Goal: Transaction & Acquisition: Purchase product/service

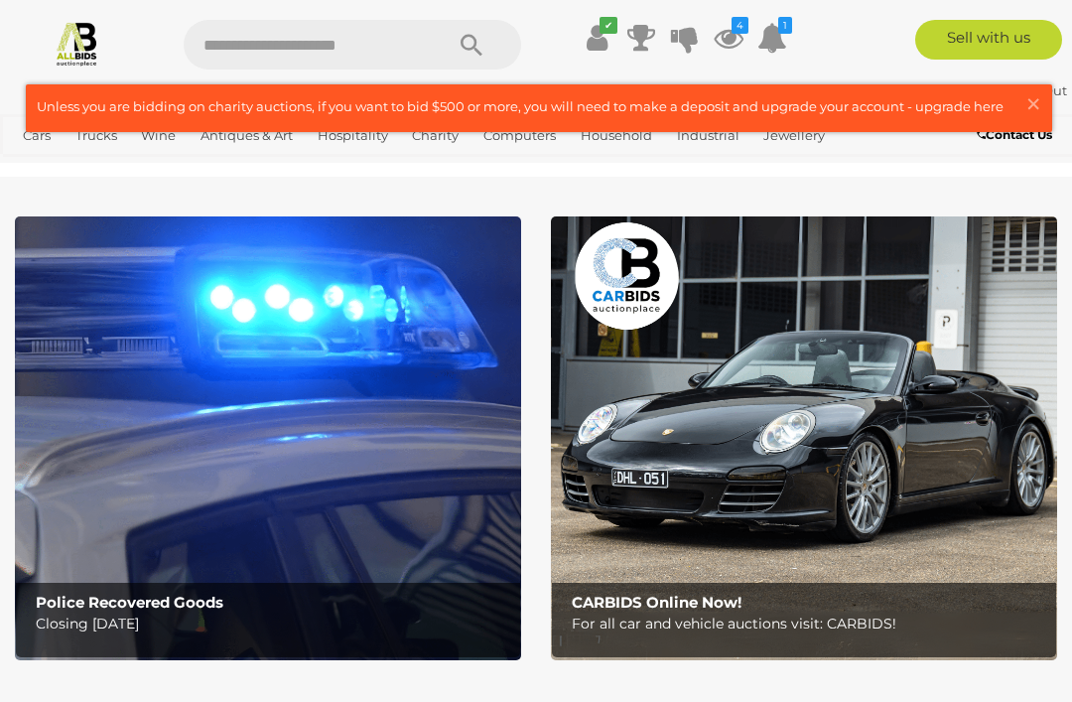
click at [1038, 101] on span "×" at bounding box center [1033, 103] width 18 height 39
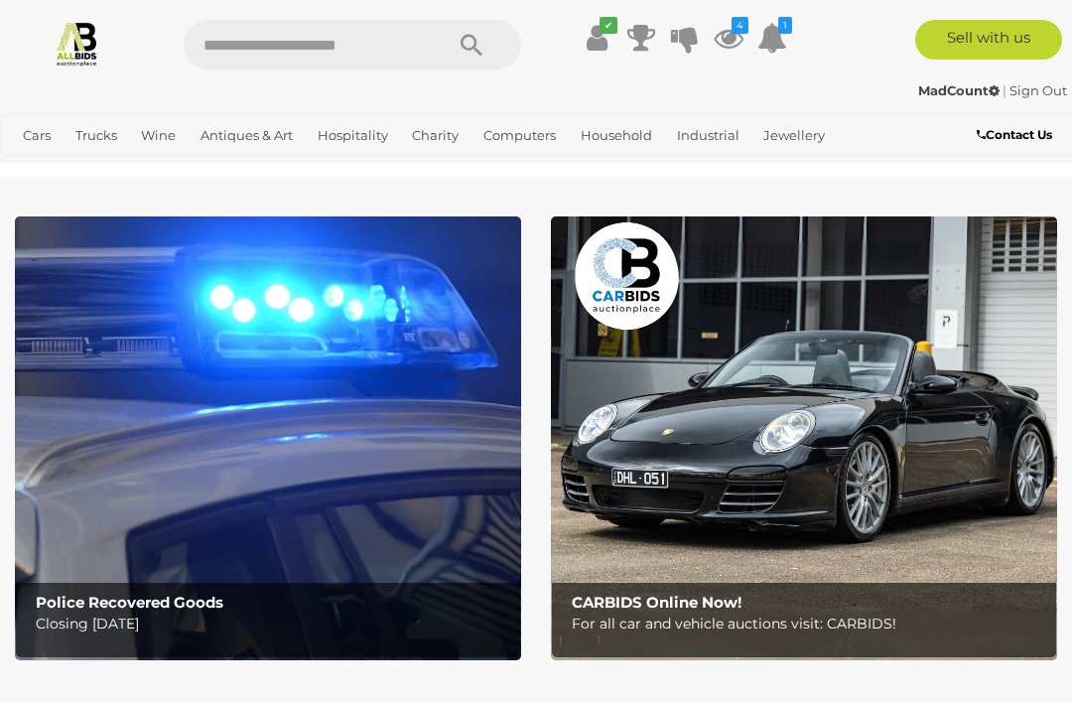
click at [731, 22] on icon "4" at bounding box center [739, 25] width 17 height 17
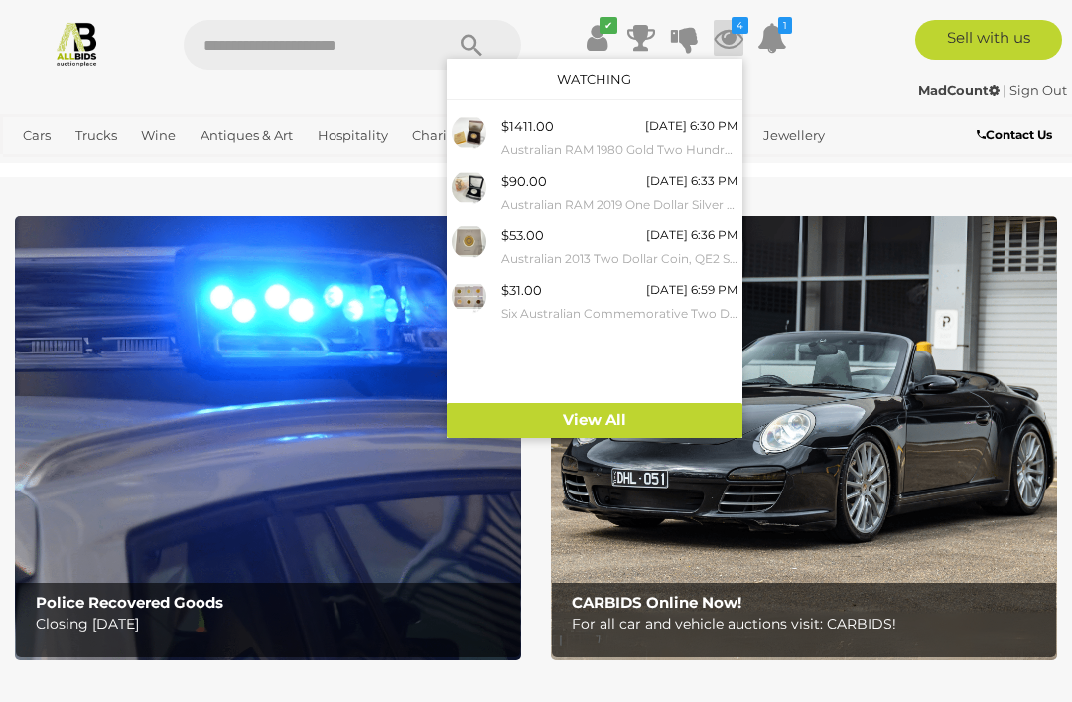
click at [600, 393] on div "$1411.00 Today 6:30 PM Australian RAM 1980 Gold Two Hundred Dollar Proof Coin, …" at bounding box center [595, 256] width 296 height 293
click at [603, 414] on link "View All" at bounding box center [595, 420] width 296 height 35
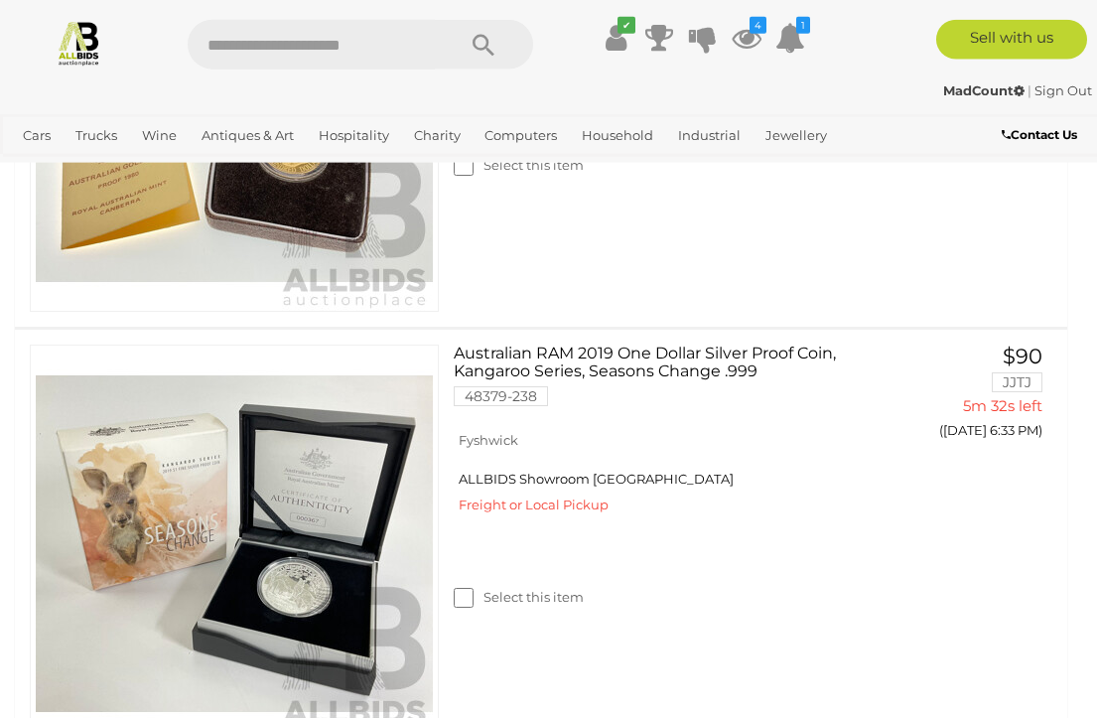
scroll to position [691, 0]
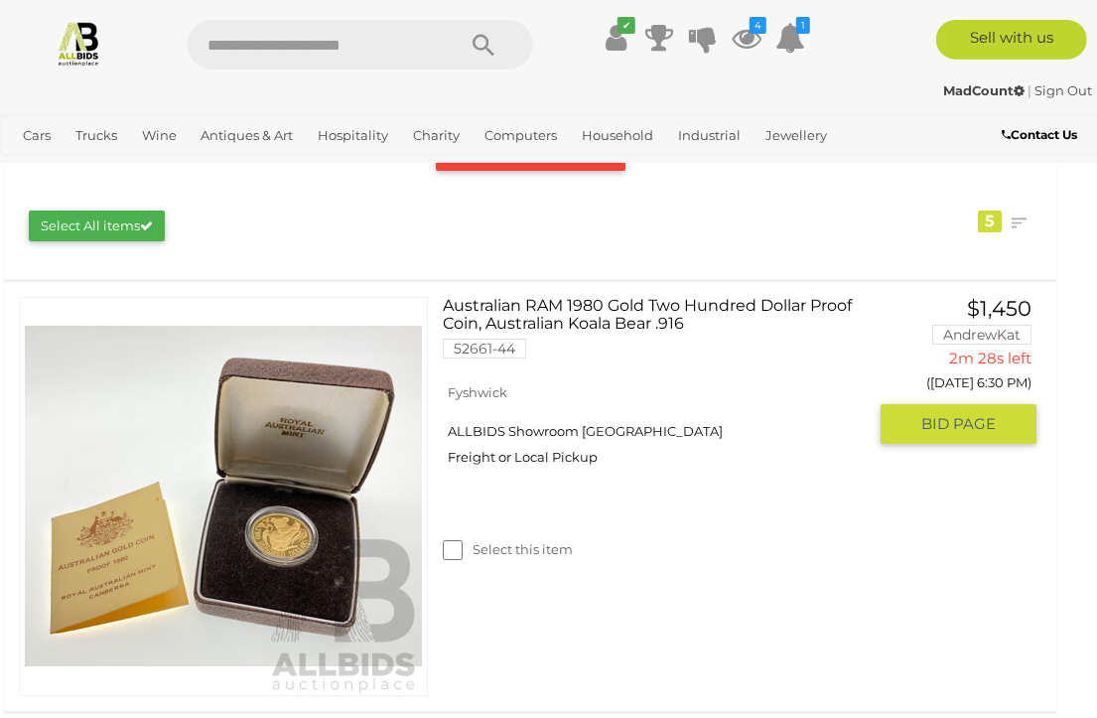
click at [636, 299] on link "Australian RAM 1980 Gold Two Hundred Dollar Proof Coin, Australian Koala Bear .…" at bounding box center [662, 335] width 409 height 76
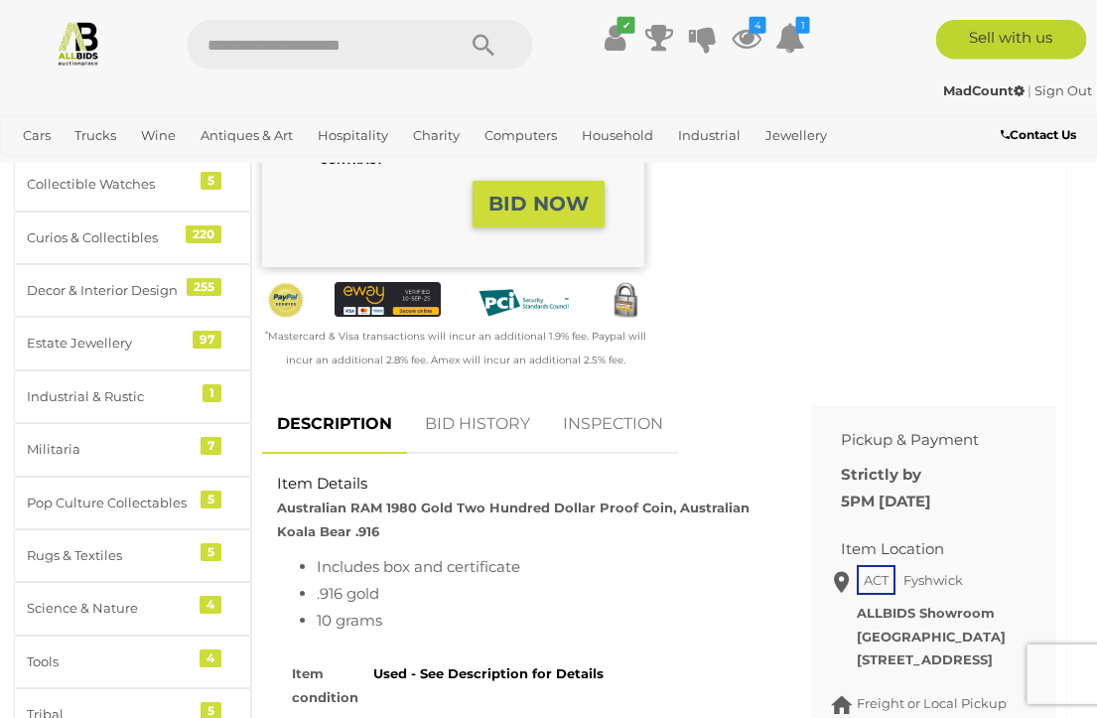
scroll to position [607, 1]
click at [483, 419] on link "BID HISTORY" at bounding box center [477, 423] width 135 height 59
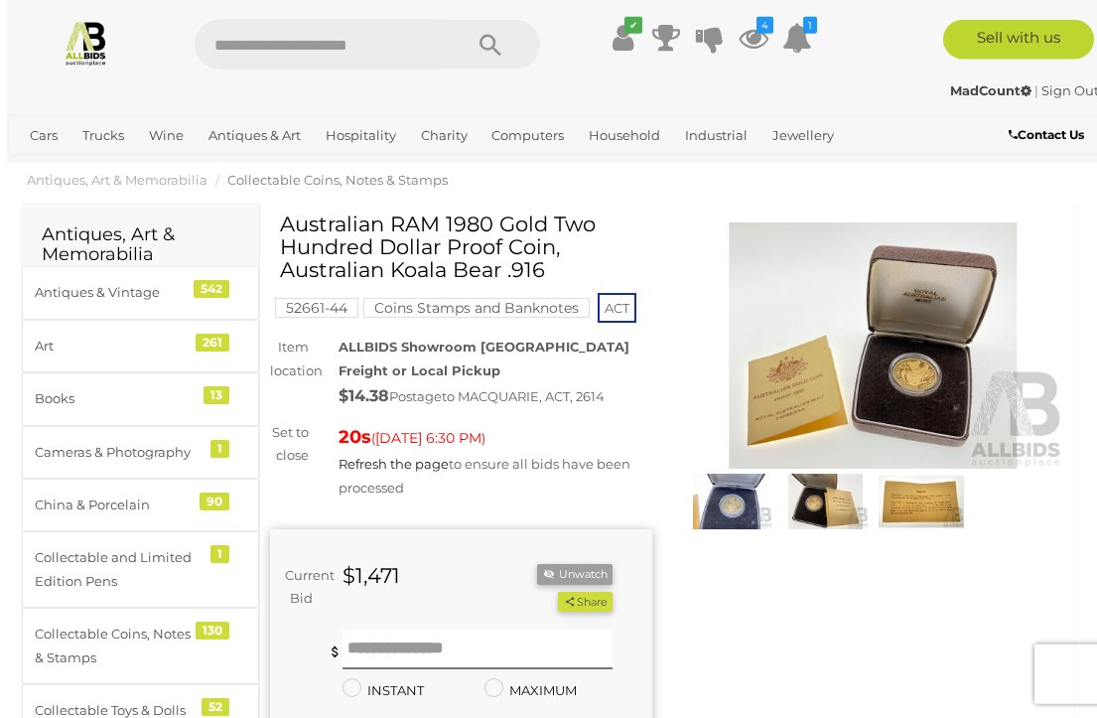
scroll to position [0, 0]
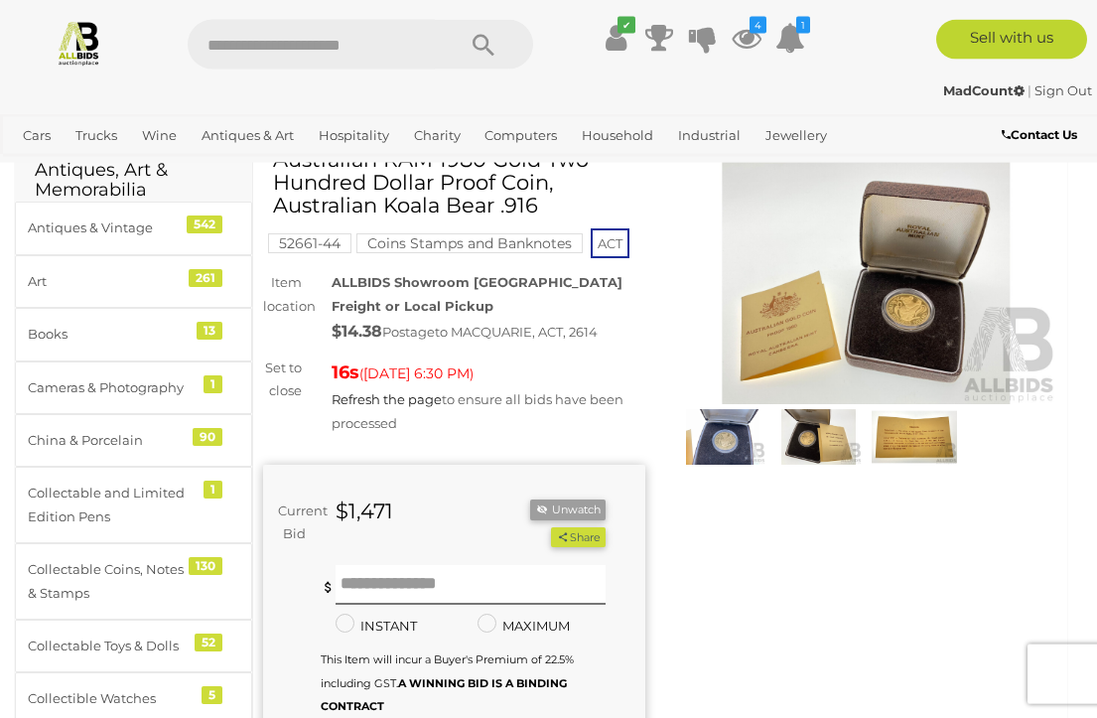
click at [912, 587] on div "Winning Outbid Warranty Charity" at bounding box center [660, 545] width 824 height 794
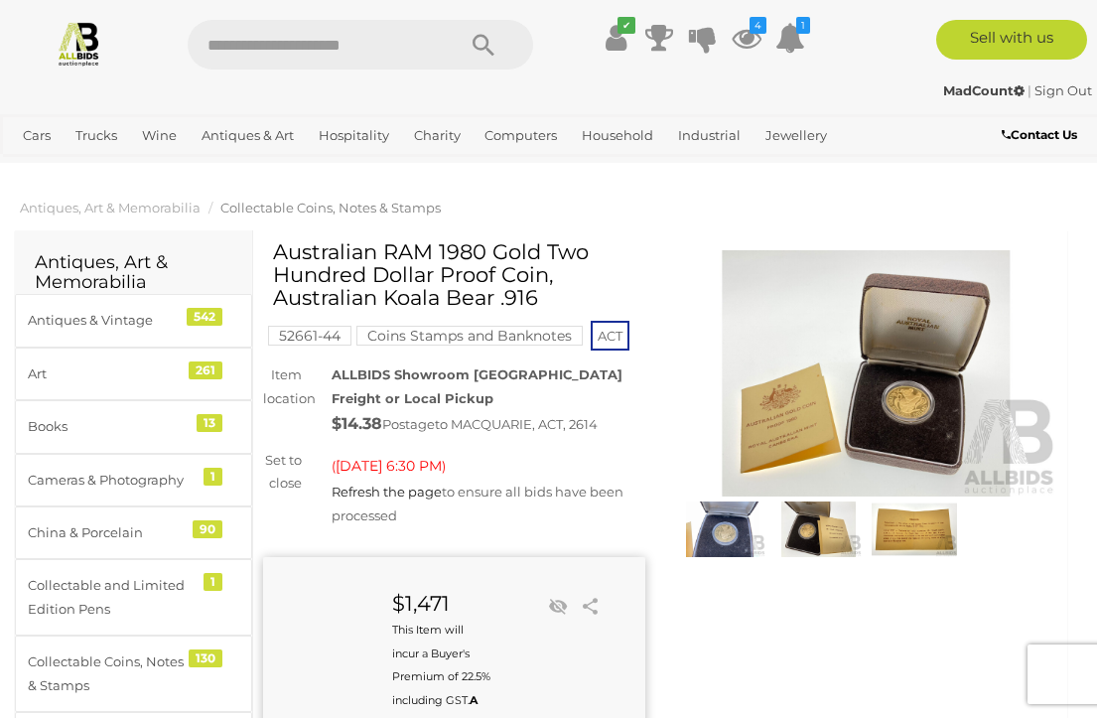
click at [749, 37] on icon at bounding box center [746, 38] width 30 height 36
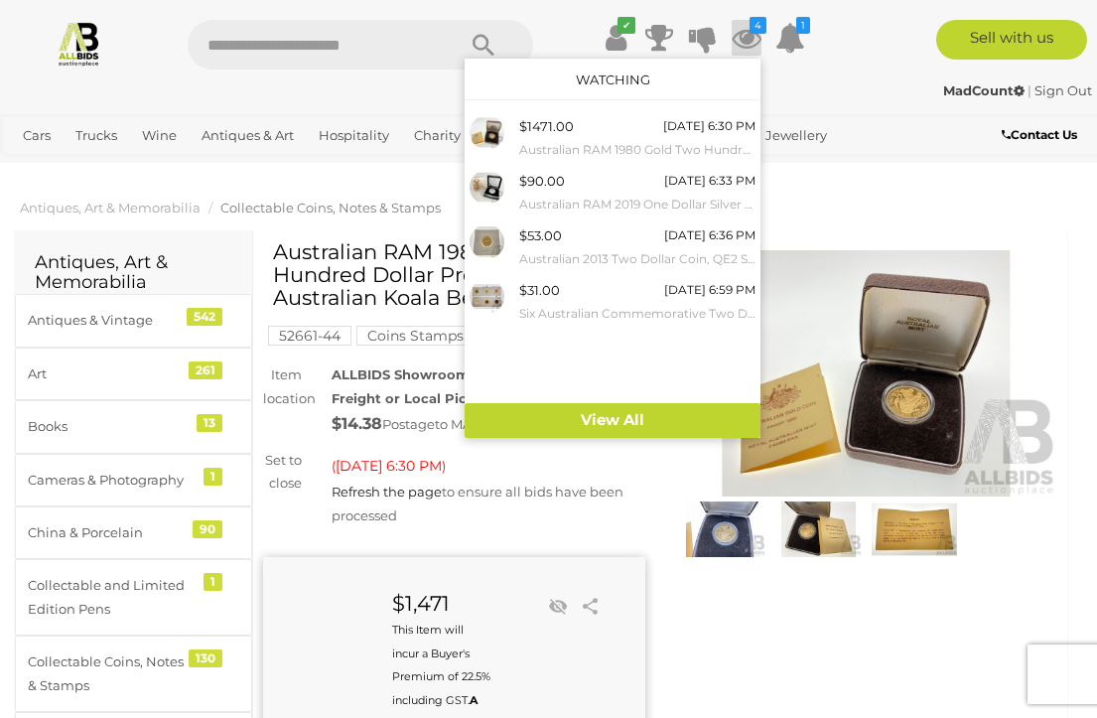
click at [621, 430] on link "View All" at bounding box center [612, 420] width 296 height 35
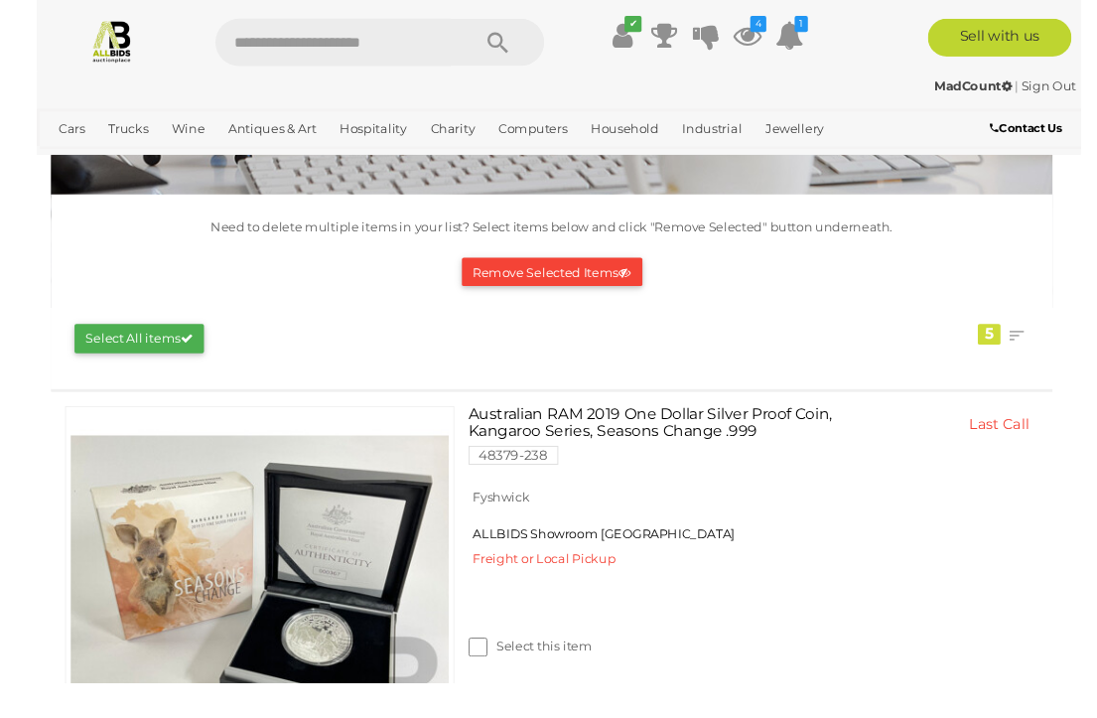
scroll to position [264, 17]
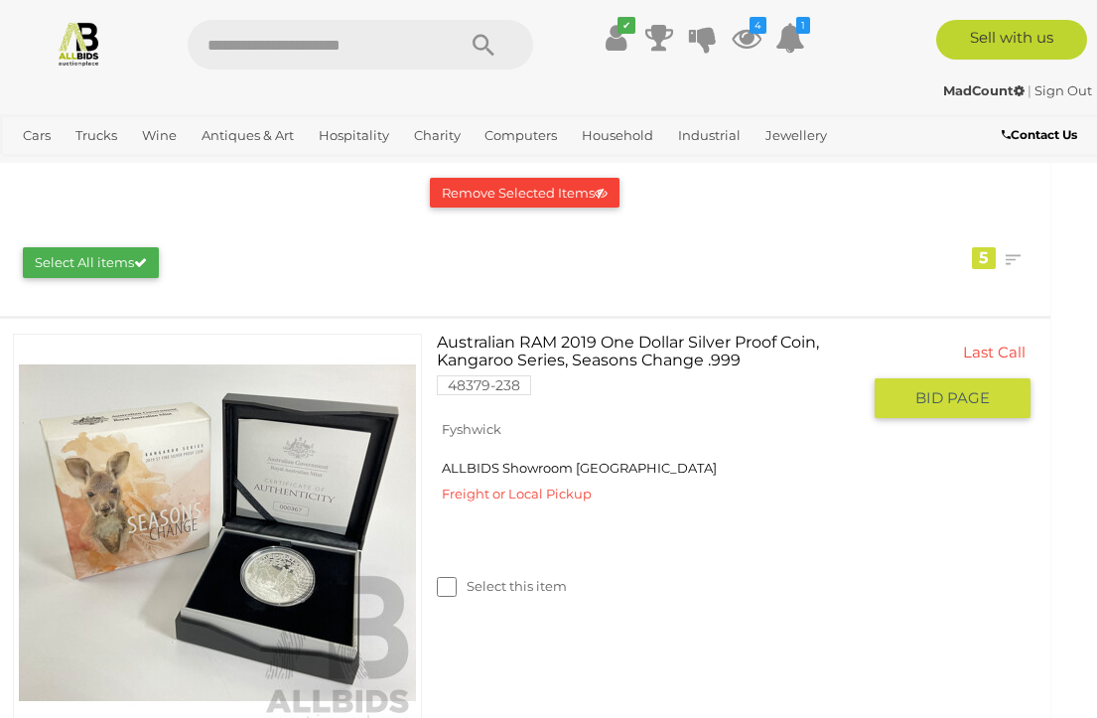
click at [952, 398] on span "BID PAGE" at bounding box center [952, 398] width 74 height 20
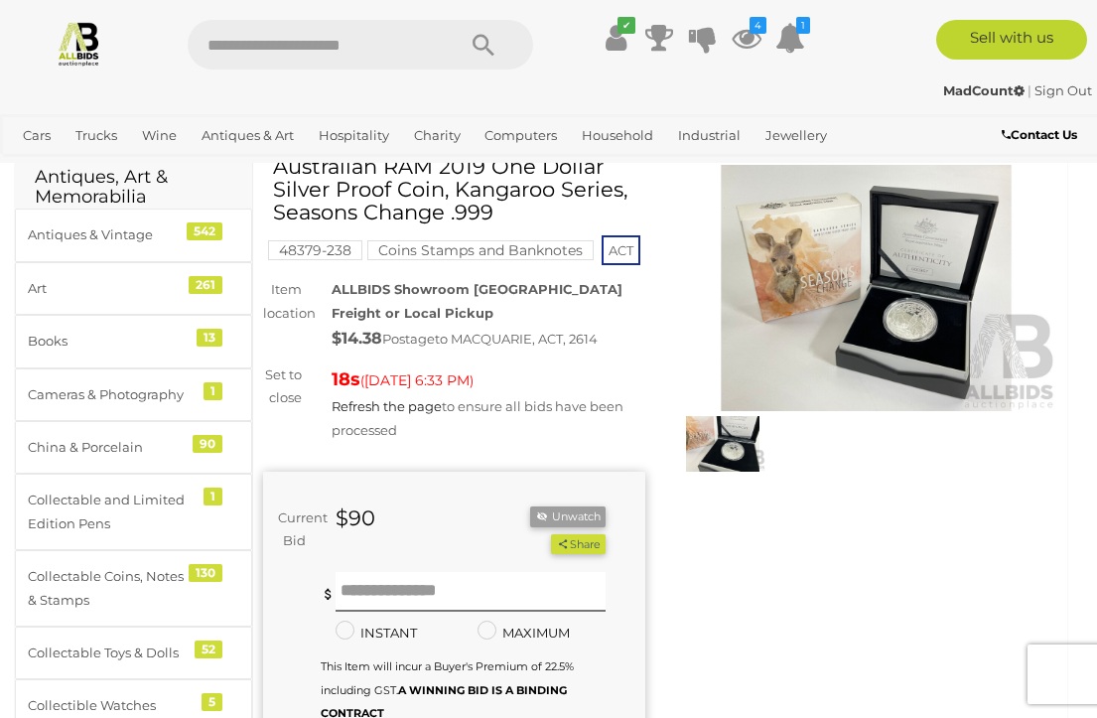
scroll to position [56, 0]
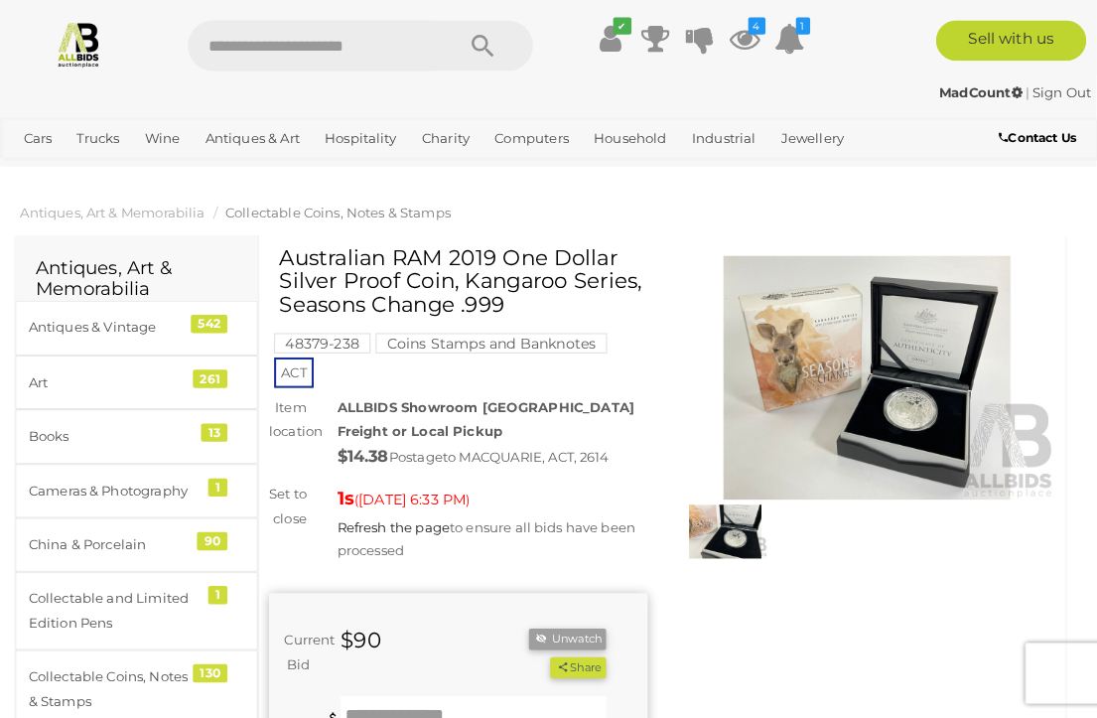
scroll to position [2, 0]
